Goal: Information Seeking & Learning: Learn about a topic

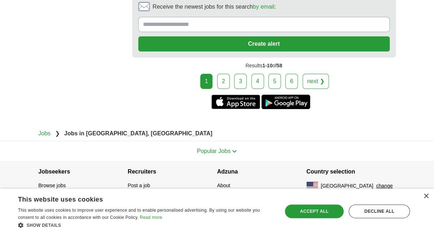
scroll to position [1566, 0]
click at [217, 89] on link "2" at bounding box center [223, 81] width 13 height 15
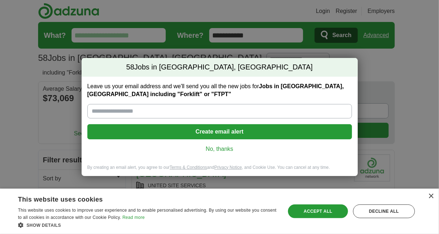
click at [227, 153] on link "No, thanks" at bounding box center [219, 149] width 253 height 8
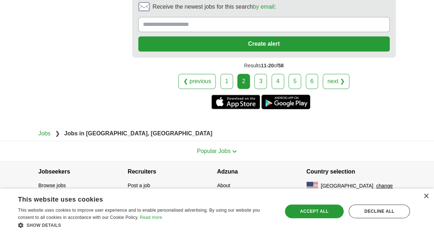
scroll to position [1896, 0]
click at [260, 89] on link "3" at bounding box center [260, 81] width 13 height 15
click at [281, 74] on link "4" at bounding box center [277, 81] width 13 height 15
